Goal: Transaction & Acquisition: Download file/media

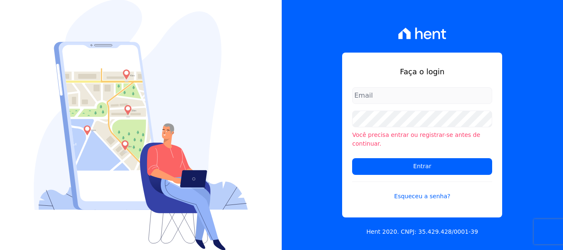
type input "[PERSON_NAME][EMAIL_ADDRESS][DOMAIN_NAME]"
click at [300, 120] on div "Faça o login [PERSON_NAME][EMAIL_ADDRESS][DOMAIN_NAME] Você precisa entrar ou r…" at bounding box center [423, 125] width 282 height 250
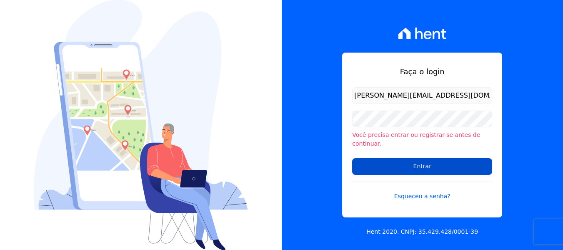
click at [404, 160] on input "Entrar" at bounding box center [422, 166] width 140 height 17
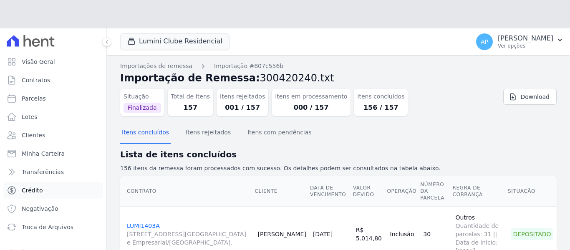
click at [77, 198] on ul "Visão Geral Contratos [GEOGRAPHIC_DATA] Lotes Clientes Minha Carteira Transferê…" at bounding box center [53, 144] width 100 height 182
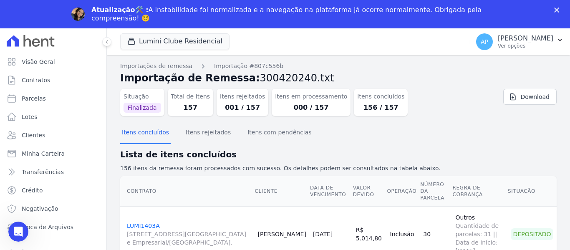
click at [556, 9] on icon "Fechar" at bounding box center [556, 10] width 5 height 5
click at [556, 9] on html "Visão Geral Contratos [GEOGRAPHIC_DATA] Lotes Clientes Minha Carteira Transferê…" at bounding box center [285, 139] width 570 height 278
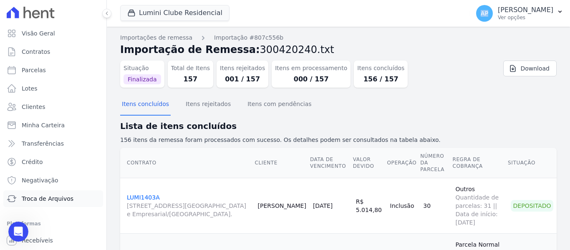
click at [50, 203] on link "Troca de Arquivos" at bounding box center [53, 198] width 100 height 17
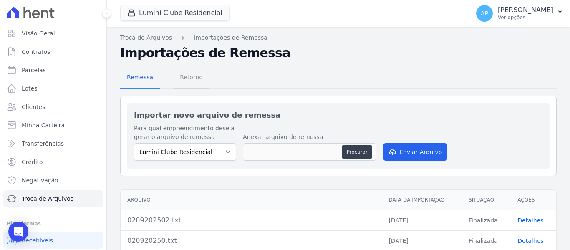
click at [188, 78] on span "Retorno" at bounding box center [191, 77] width 33 height 17
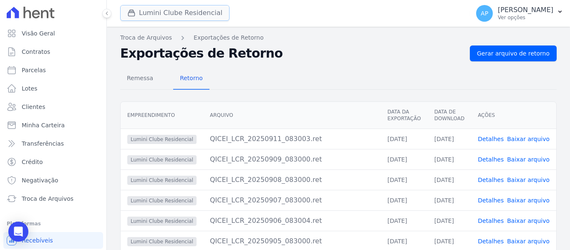
click at [158, 17] on button "Lumini Clube Residencial" at bounding box center [174, 13] width 109 height 16
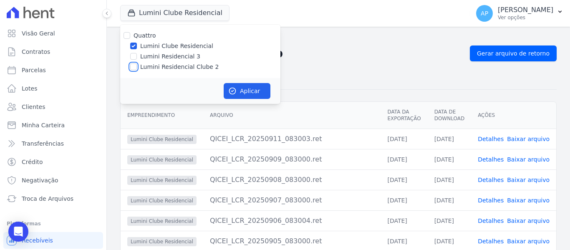
click at [133, 65] on input "Lumini Residencial Clube 2" at bounding box center [133, 66] width 7 height 7
checkbox input "true"
click at [133, 43] on input "Lumini Clube Residencial" at bounding box center [133, 46] width 7 height 7
checkbox input "false"
click at [243, 93] on button "Aplicar" at bounding box center [246, 91] width 47 height 16
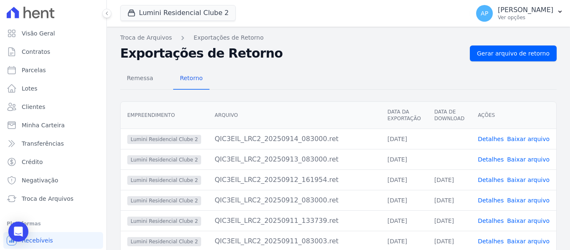
click at [515, 161] on link "Baixar arquivo" at bounding box center [528, 159] width 43 height 7
click at [524, 138] on link "Baixar arquivo" at bounding box center [528, 139] width 43 height 7
click at [563, 243] on div at bounding box center [563, 243] width 0 height 0
